Goal: Information Seeking & Learning: Learn about a topic

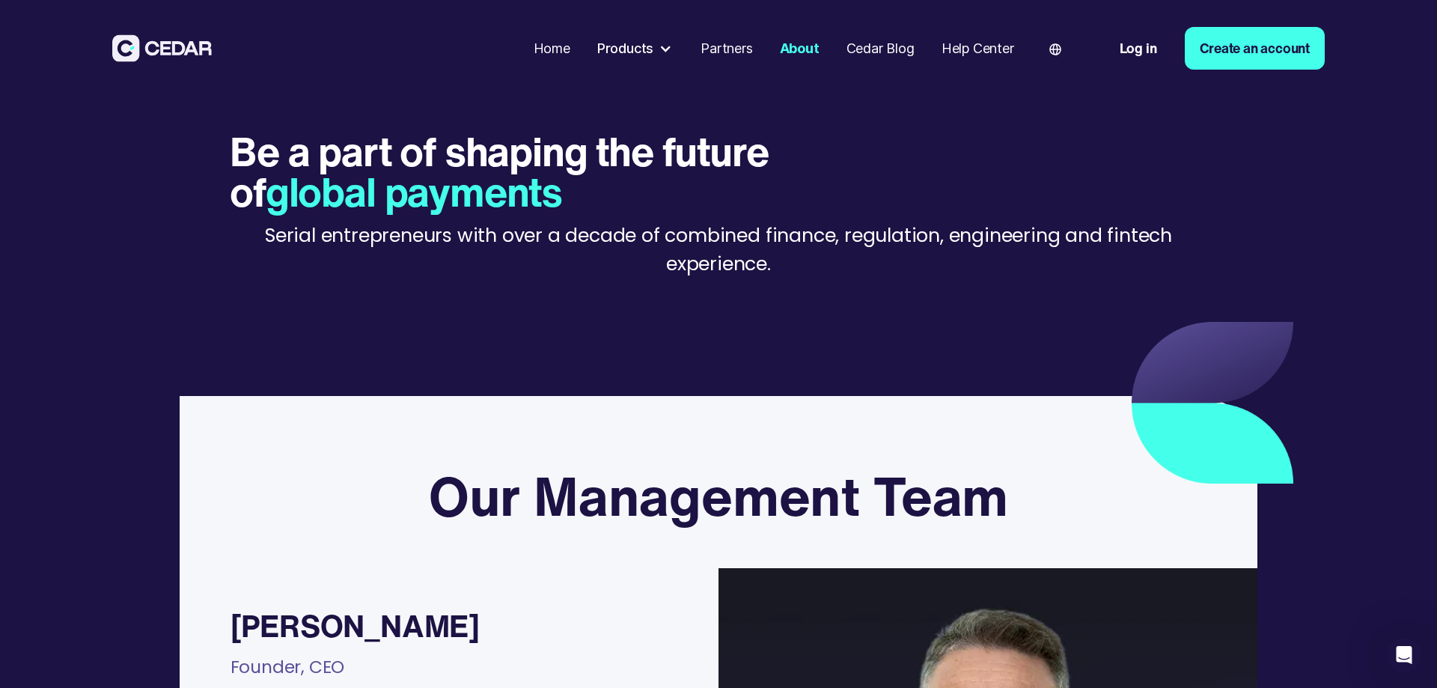
click at [619, 46] on div "Products" at bounding box center [625, 48] width 56 height 20
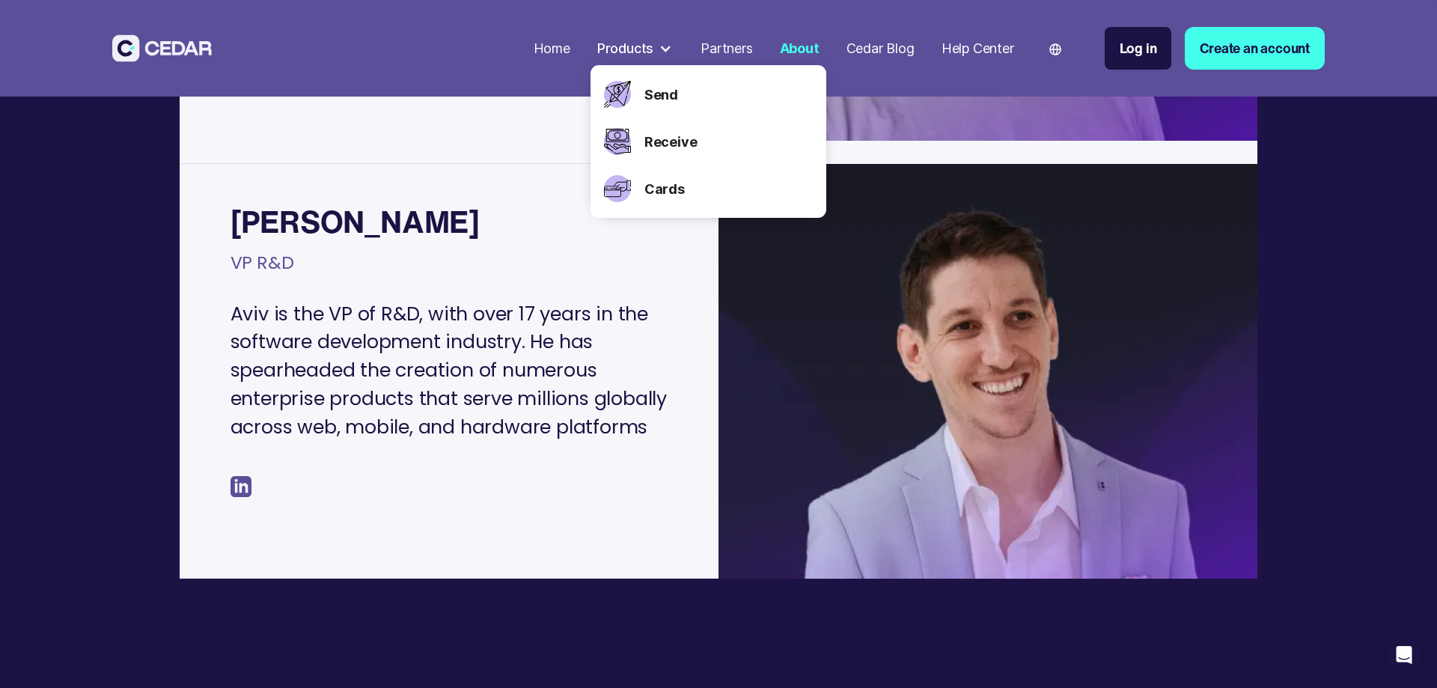
scroll to position [1197, 0]
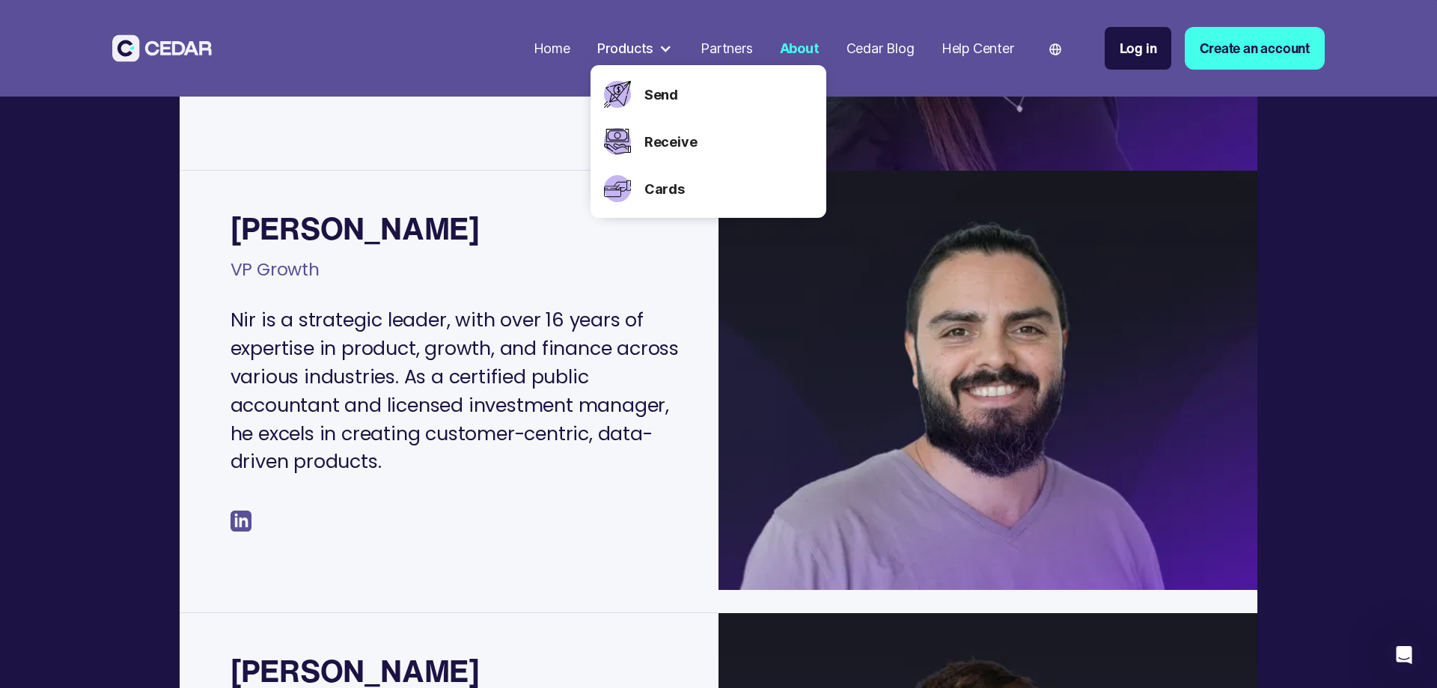
click at [615, 48] on div "Products" at bounding box center [625, 48] width 56 height 20
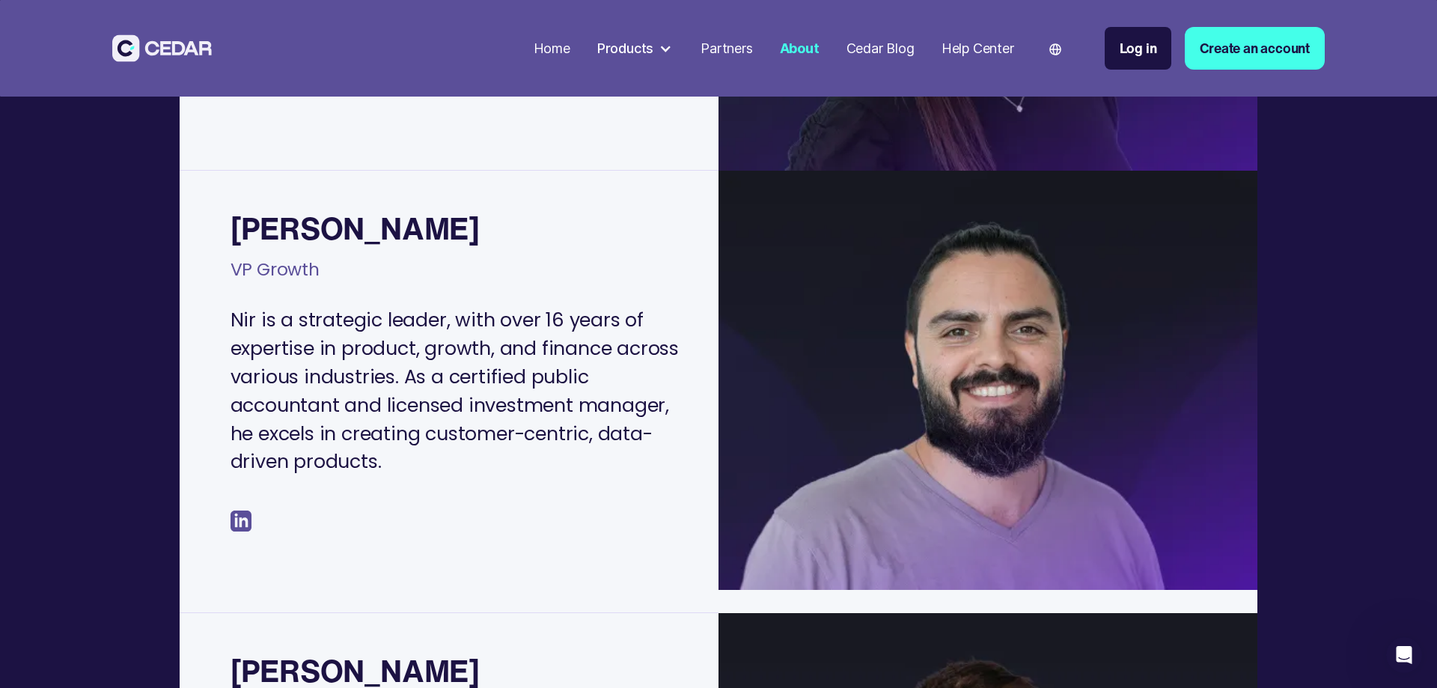
click at [542, 58] on link "Home" at bounding box center [552, 48] width 50 height 35
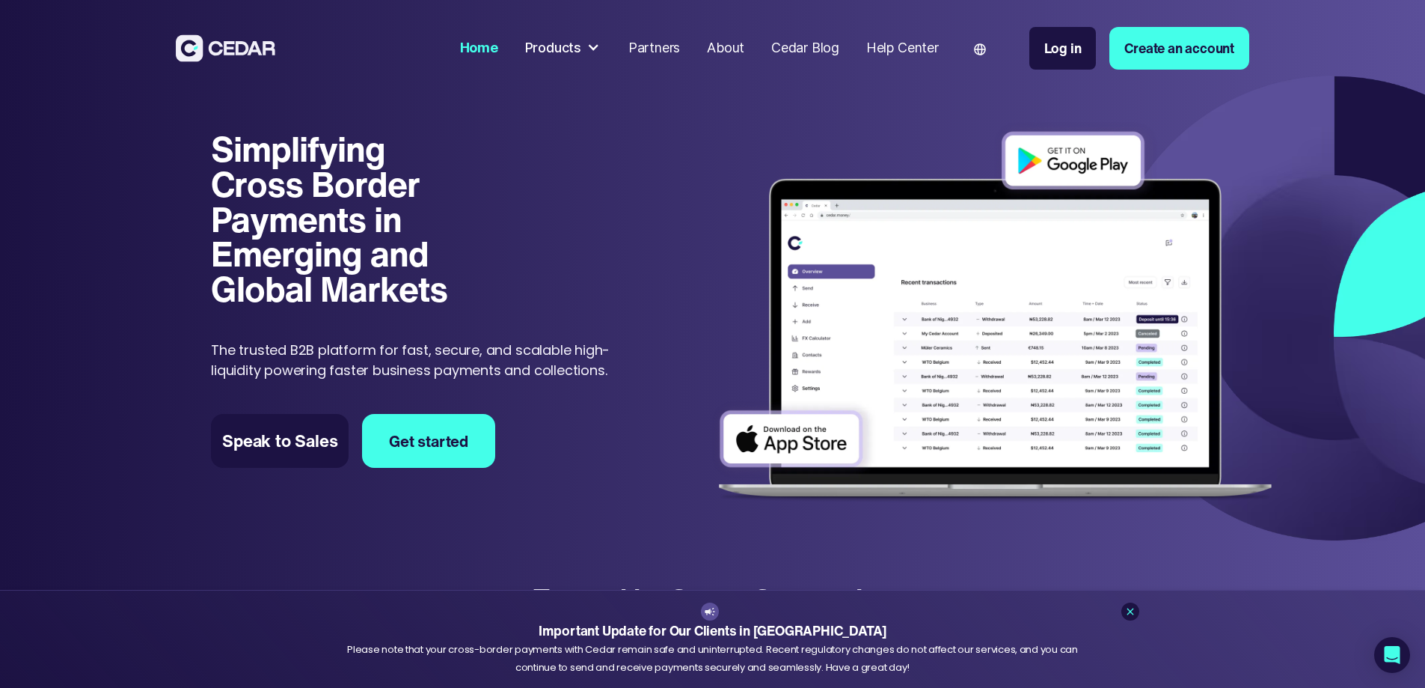
click at [626, 111] on div "Simplifying Cross Border Payments in Emerging and Global Markets Simplifying Cr…" at bounding box center [712, 307] width 1425 height 481
click at [581, 49] on div "Products" at bounding box center [553, 48] width 56 height 20
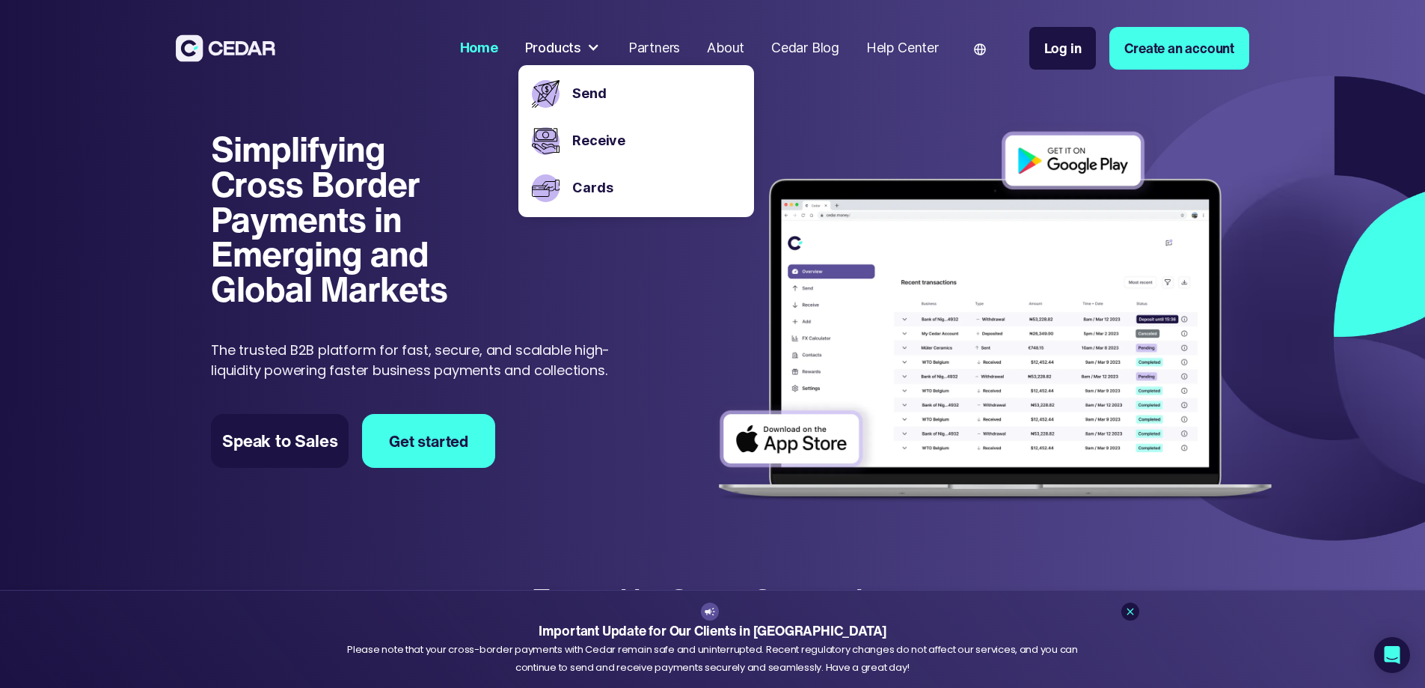
click at [637, 302] on div "Simplifying Cross Border Payments in Emerging and Global Markets Simplifying Cr…" at bounding box center [425, 256] width 428 height 248
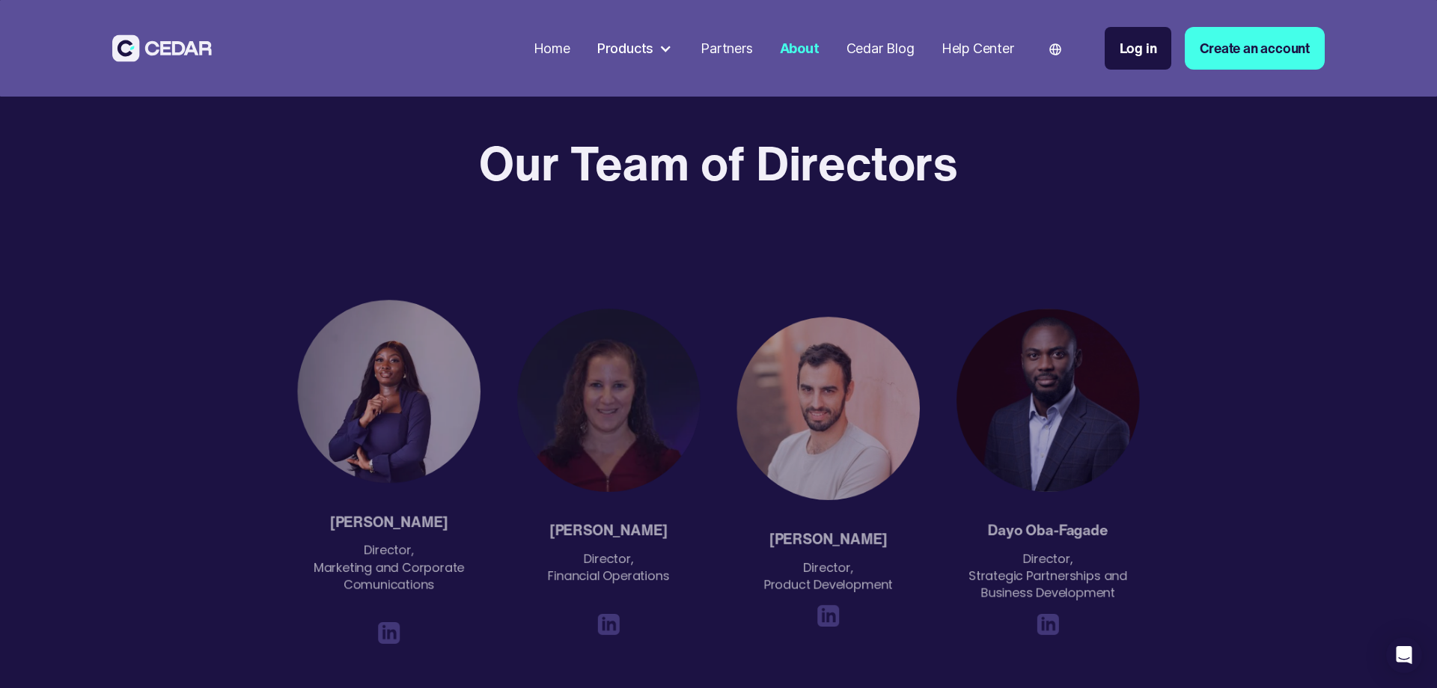
scroll to position [2397, 0]
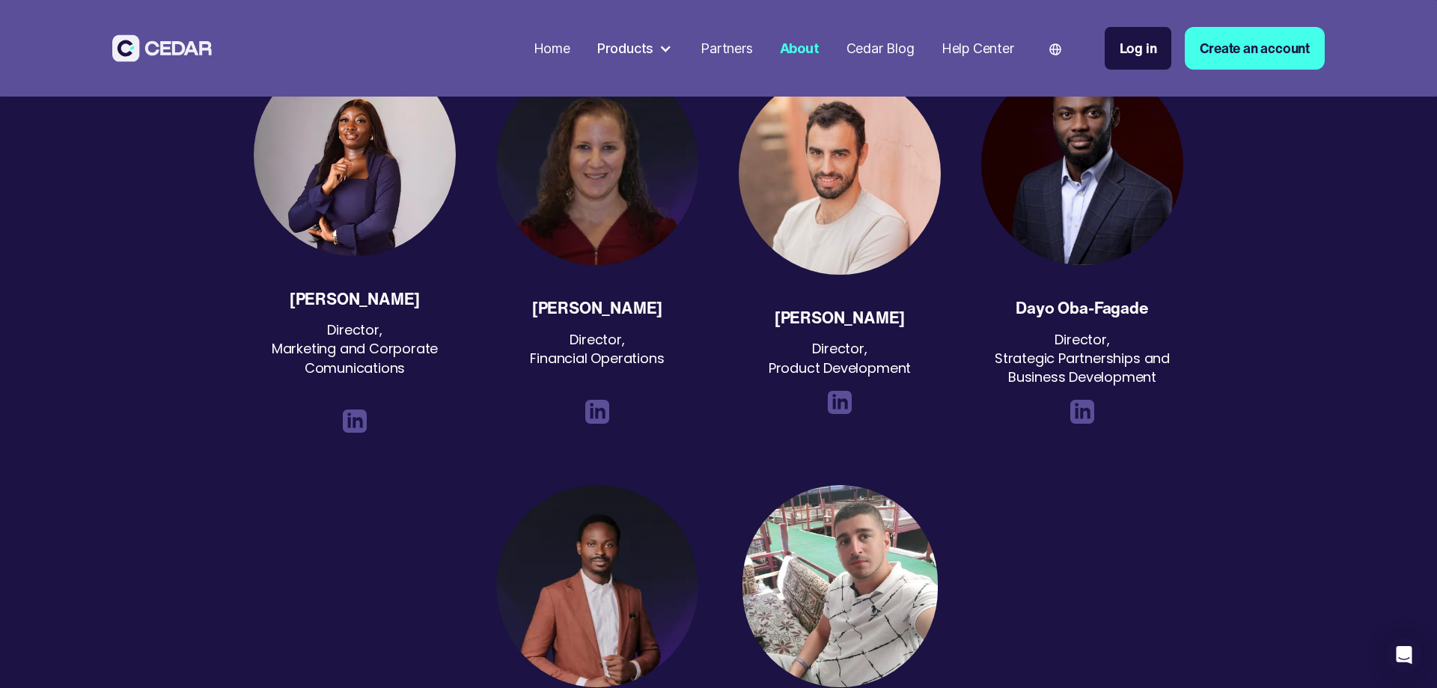
click at [610, 300] on div "[PERSON_NAME]" at bounding box center [597, 308] width 130 height 16
click at [610, 330] on div "Director, Financial Operations" at bounding box center [597, 358] width 134 height 57
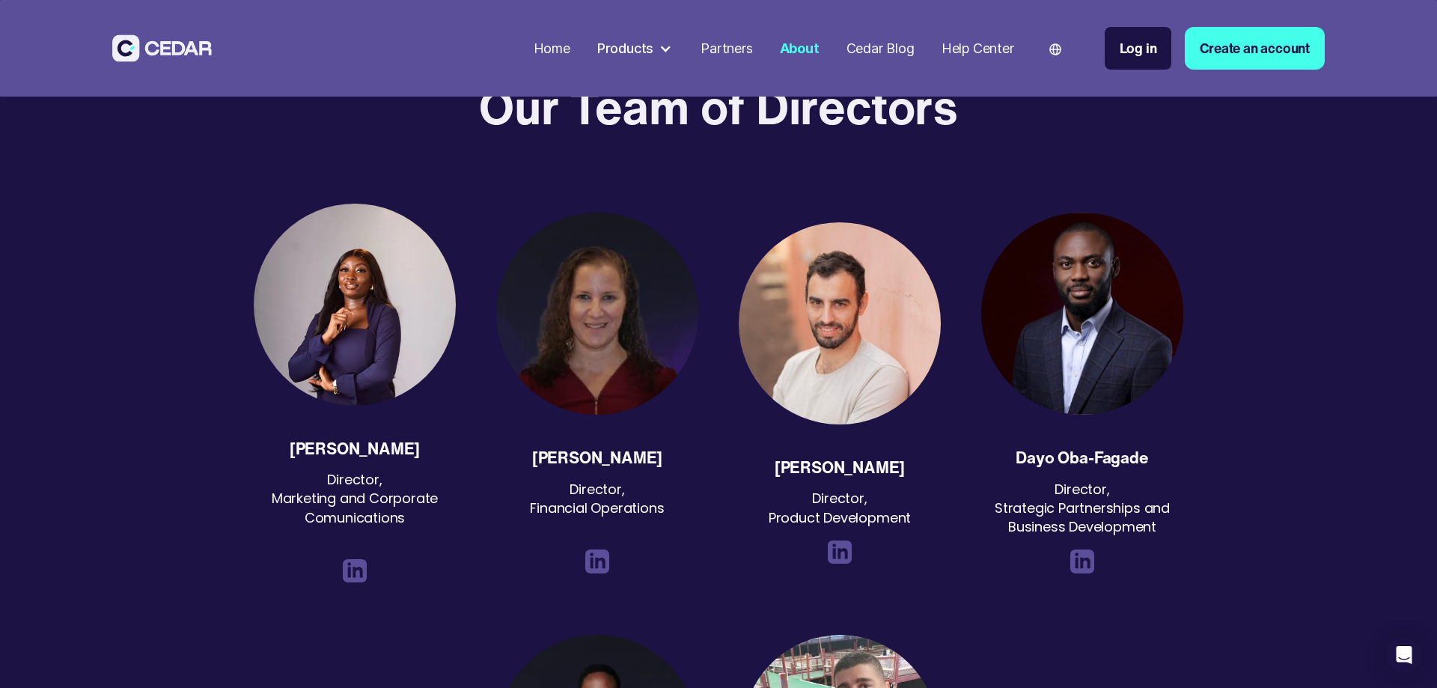
click at [604, 409] on div "[PERSON_NAME] Director, Financial Operations" at bounding box center [596, 393] width 215 height 361
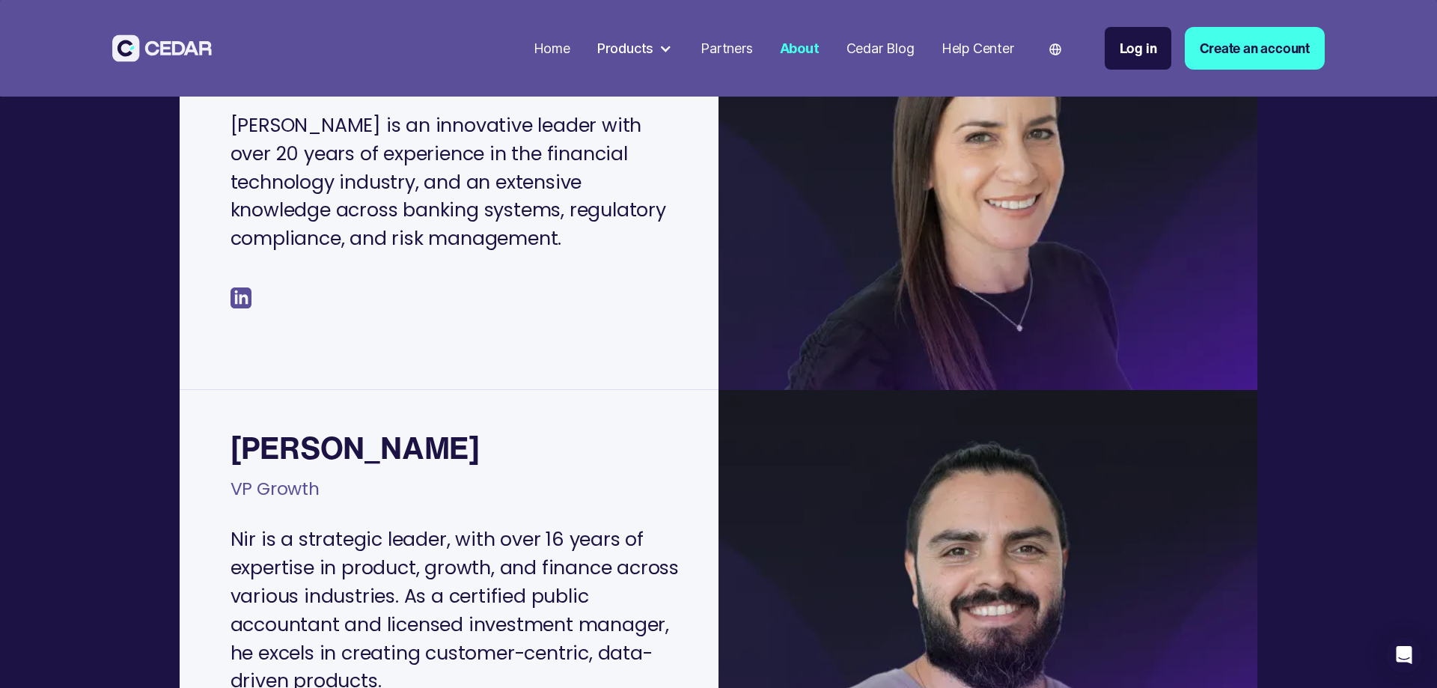
scroll to position [602, 0]
